Goal: Find contact information: Find contact information

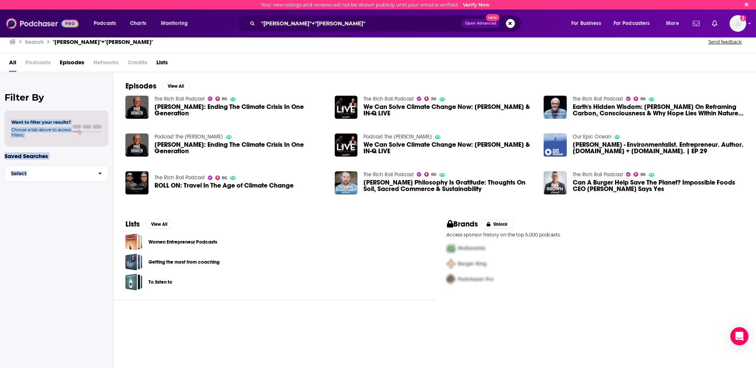
click at [10, 20] on img at bounding box center [42, 23] width 73 height 14
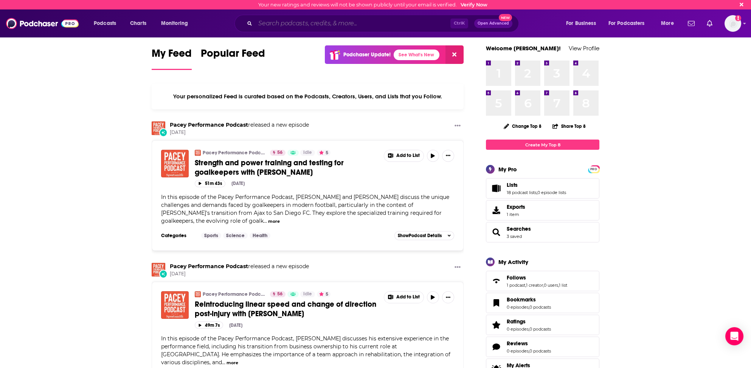
click at [303, 24] on input "Search podcasts, credits, & more..." at bounding box center [352, 23] width 195 height 12
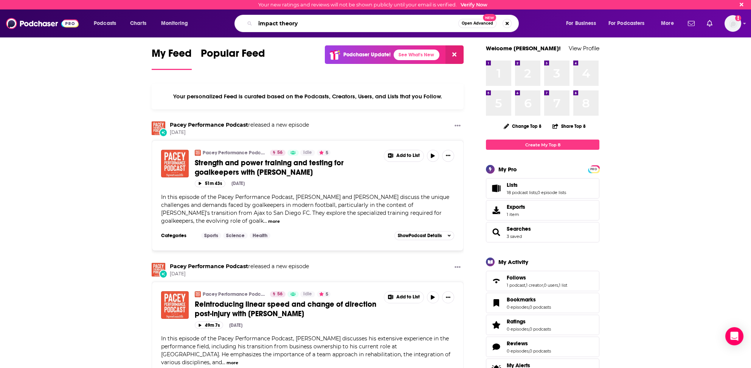
type input "impact theory"
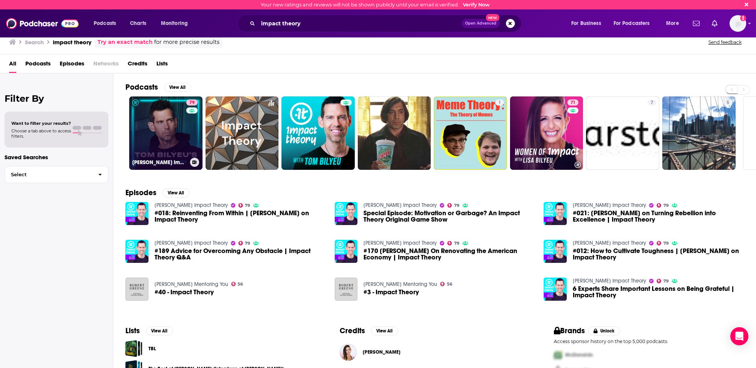
click at [156, 139] on link "79 [PERSON_NAME] Impact Theory" at bounding box center [165, 132] width 73 height 73
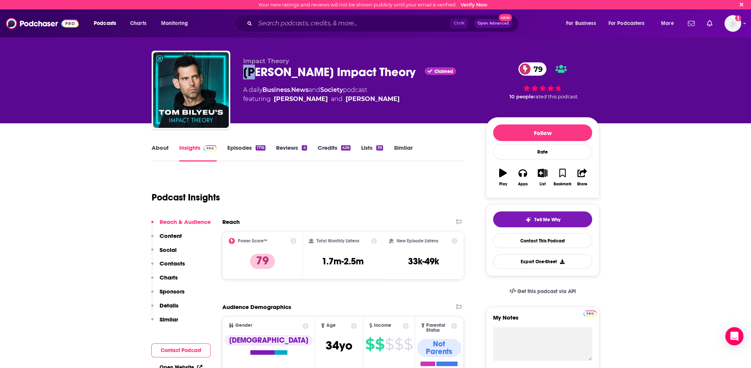
drag, startPoint x: 242, startPoint y: 70, endPoint x: 257, endPoint y: 71, distance: 14.9
click at [255, 71] on div "Impact Theory [PERSON_NAME] Impact Theory Claimed 79 A daily Business , News an…" at bounding box center [375, 92] width 447 height 82
click at [393, 72] on div "[PERSON_NAME] Impact Theory Claimed 79" at bounding box center [358, 72] width 231 height 15
copy h2 "[PERSON_NAME] Impact Theory"
click at [177, 262] on p "Contacts" at bounding box center [171, 263] width 25 height 7
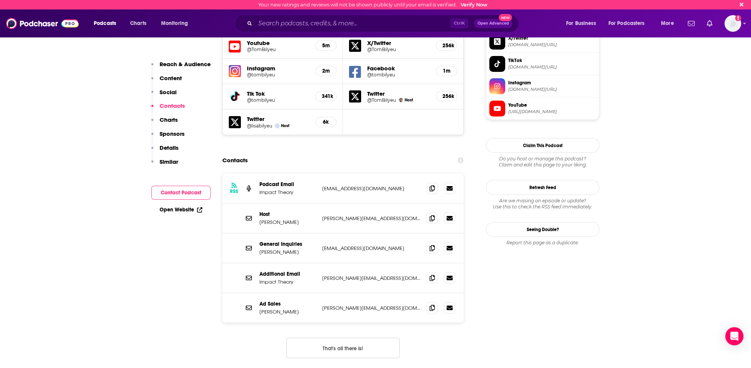
scroll to position [690, 0]
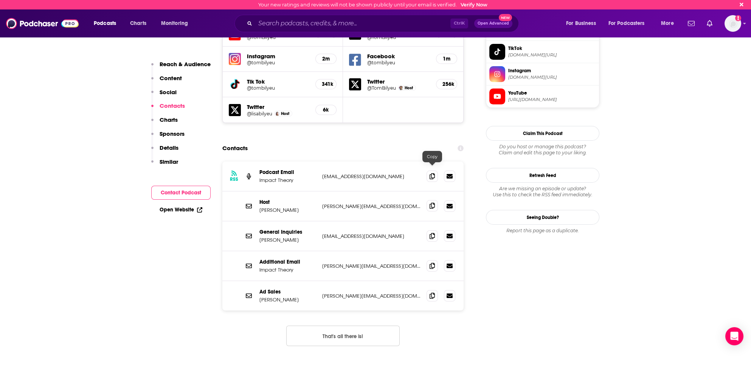
click at [432, 203] on icon at bounding box center [431, 206] width 5 height 6
